Goal: Task Accomplishment & Management: Manage account settings

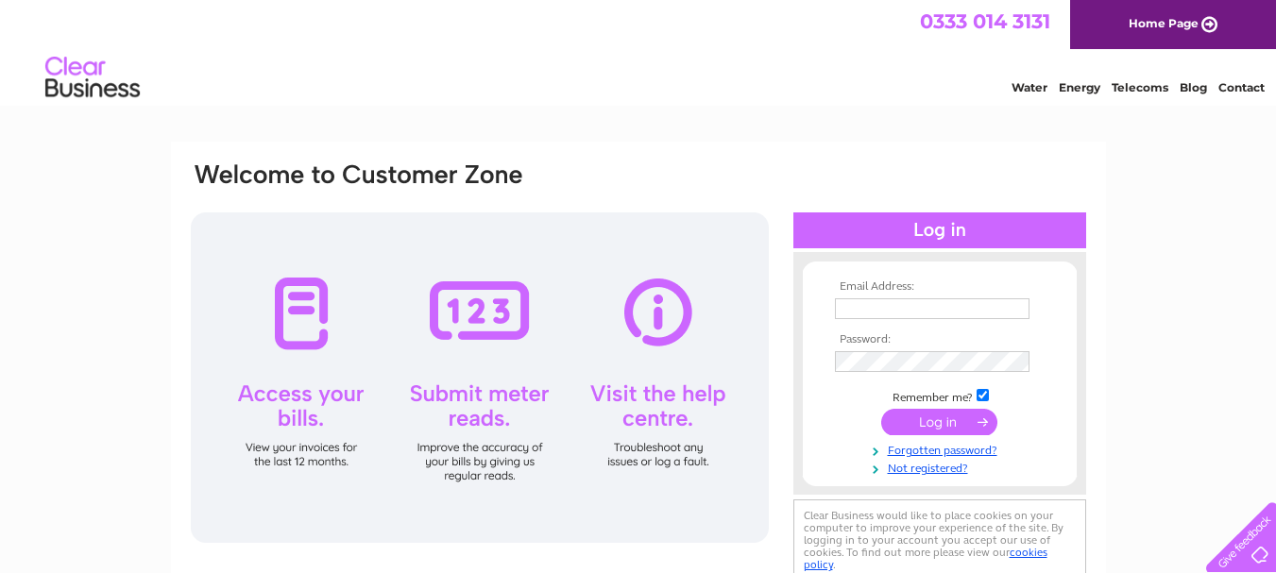
type input "streetplacefarm@gmail.com"
click at [957, 420] on input "submit" at bounding box center [939, 422] width 116 height 26
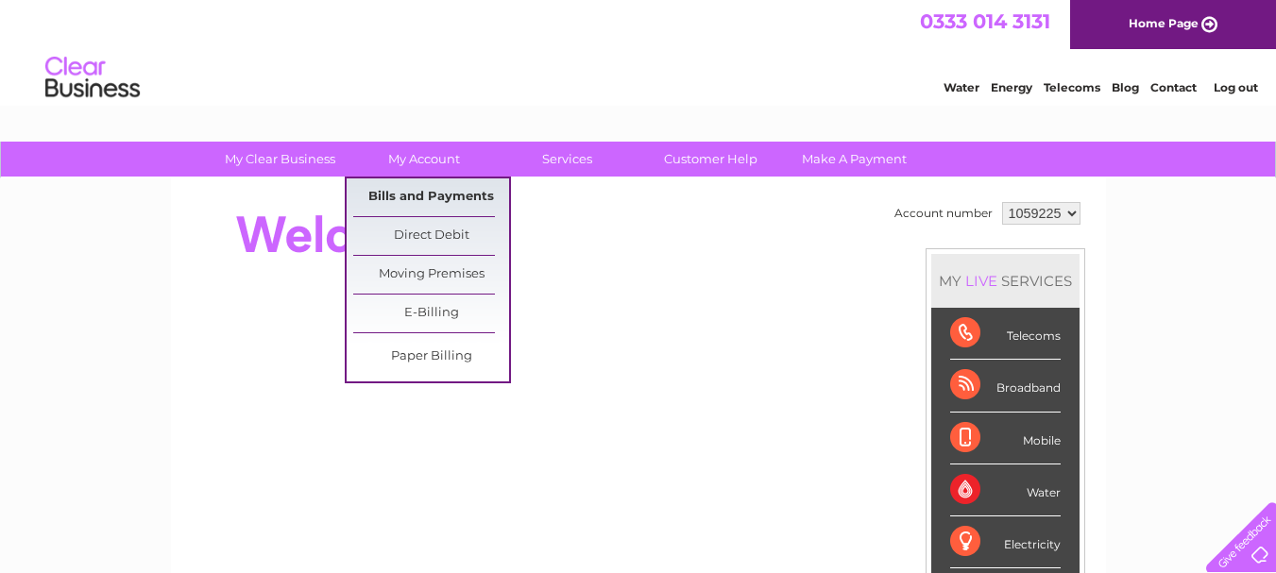
click at [422, 197] on link "Bills and Payments" at bounding box center [431, 198] width 156 height 38
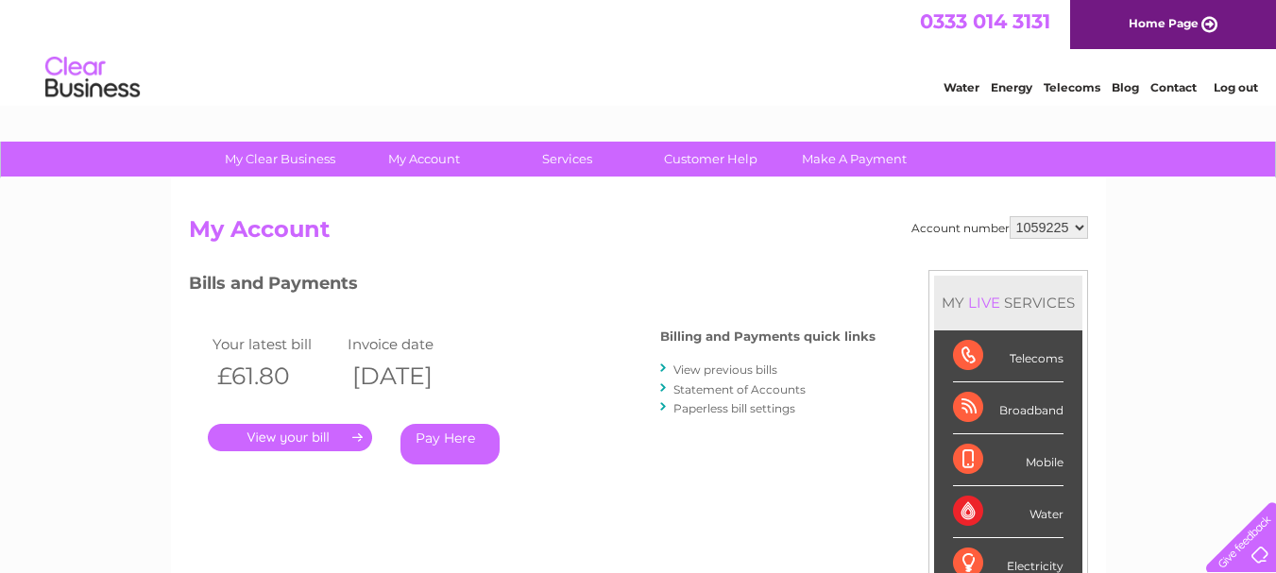
click at [282, 435] on link "." at bounding box center [290, 437] width 164 height 27
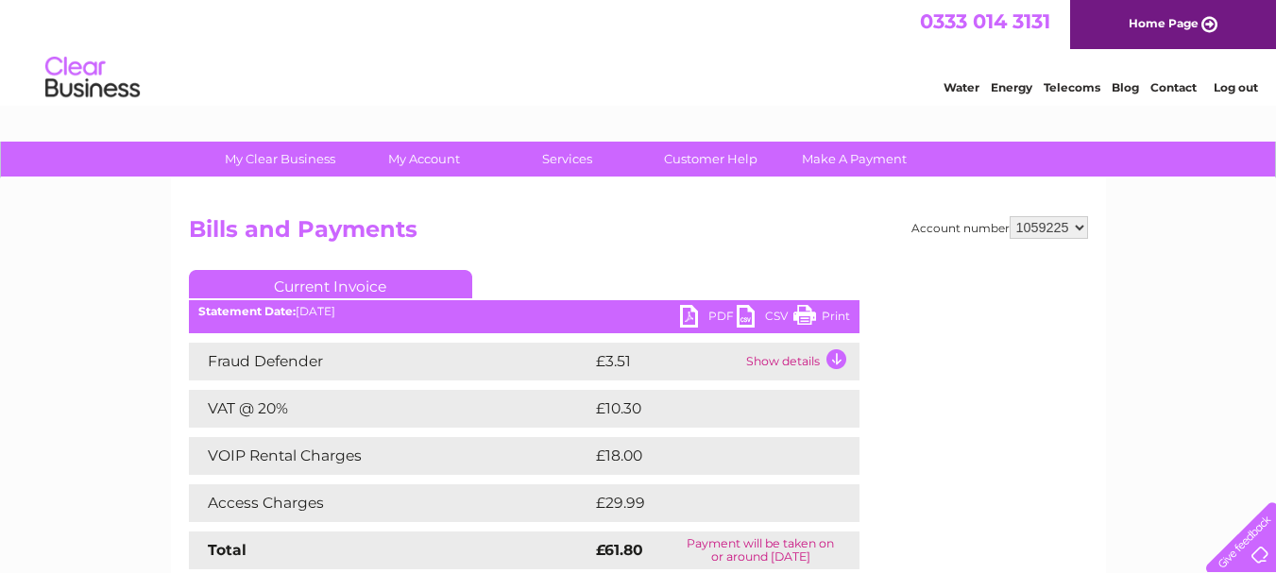
drag, startPoint x: 1288, startPoint y: 7, endPoint x: 1272, endPoint y: 12, distance: 17.0
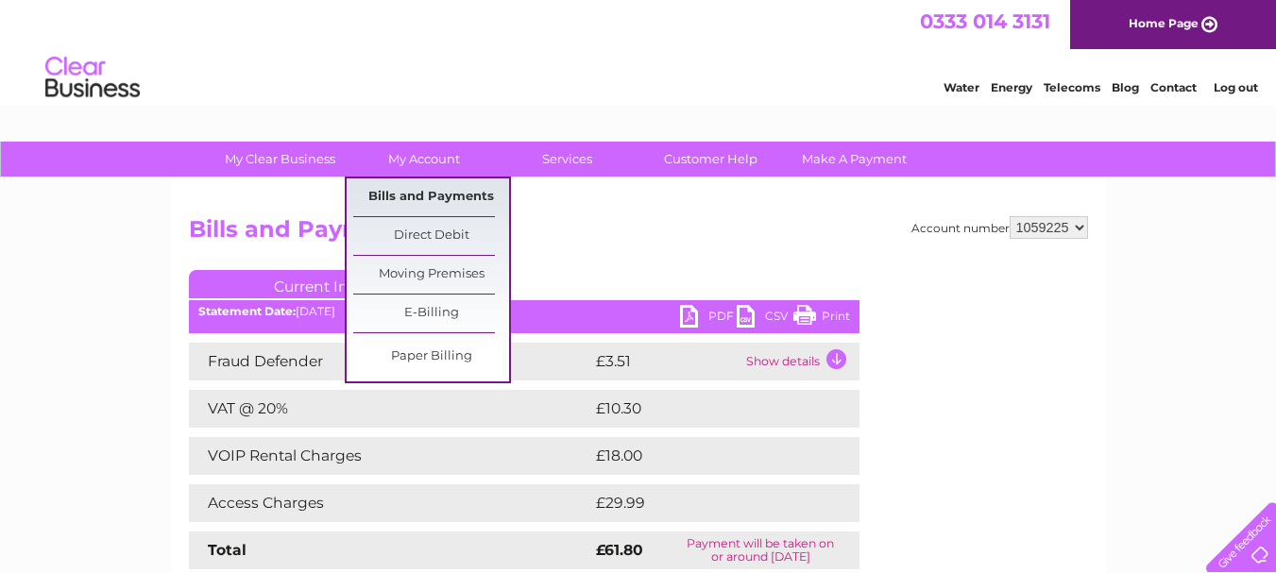
click at [419, 197] on link "Bills and Payments" at bounding box center [431, 198] width 156 height 38
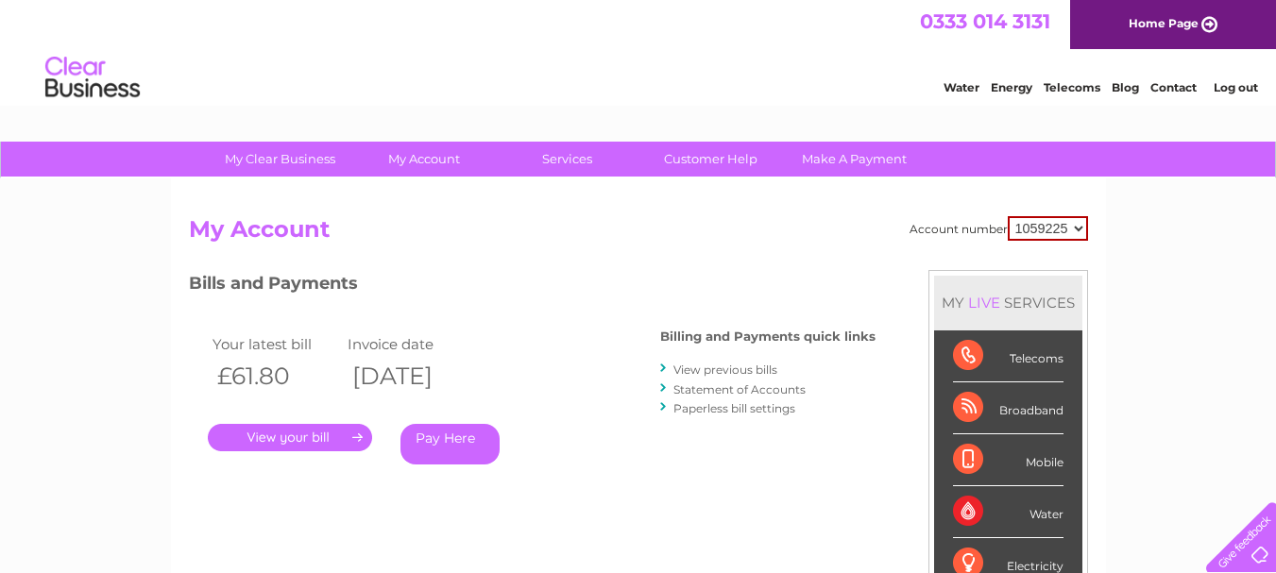
click at [316, 437] on link "." at bounding box center [290, 437] width 164 height 27
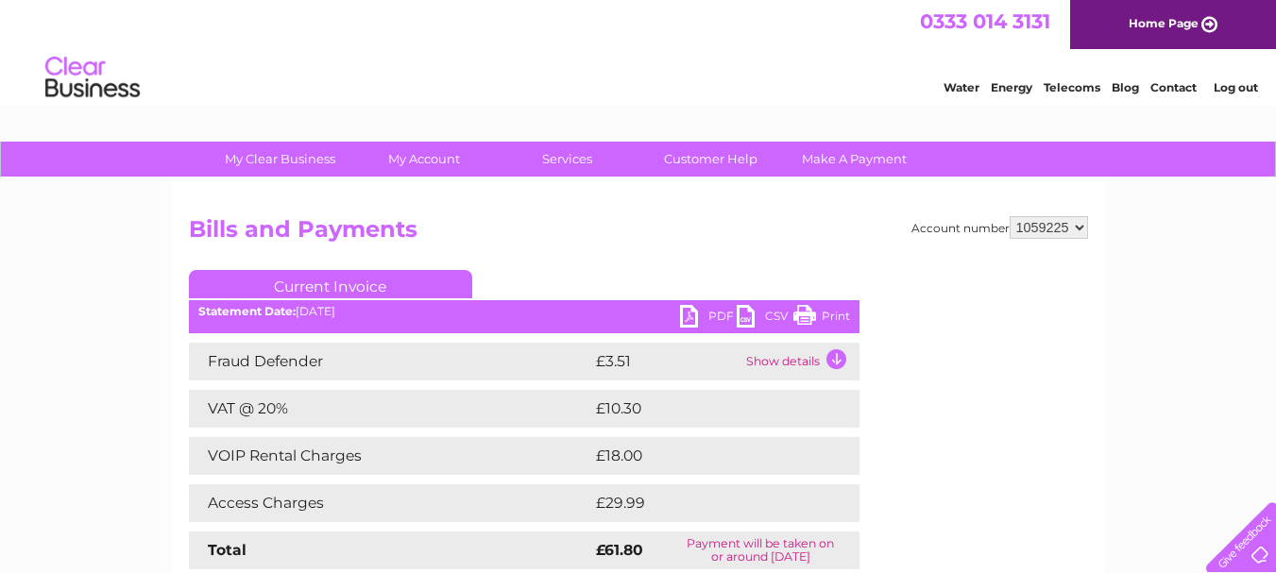
click at [687, 316] on link "PDF" at bounding box center [708, 318] width 57 height 27
click at [805, 313] on link "Print" at bounding box center [822, 318] width 57 height 27
